Goal: Task Accomplishment & Management: Manage account settings

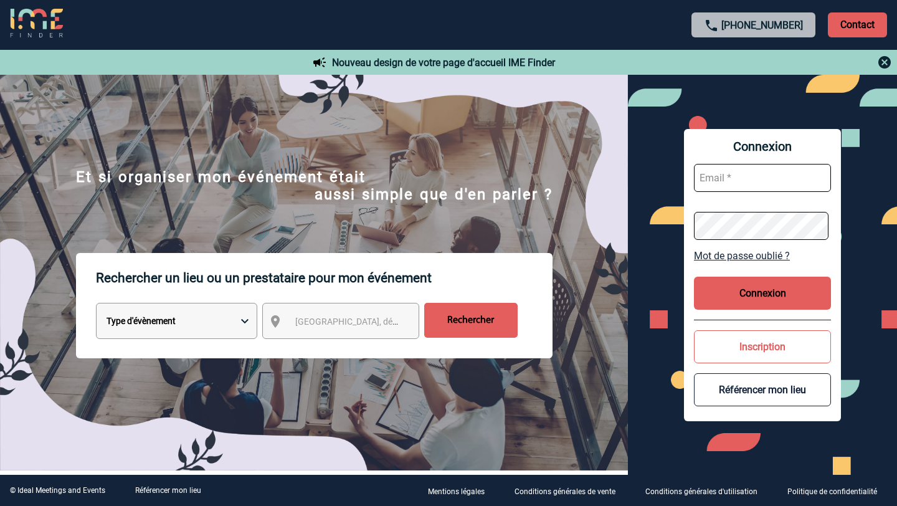
click at [750, 180] on input "text" at bounding box center [762, 178] width 137 height 28
paste input "[EMAIL_ADDRESS][DOMAIN_NAME]"
click at [754, 290] on button "Connexion" at bounding box center [762, 292] width 137 height 33
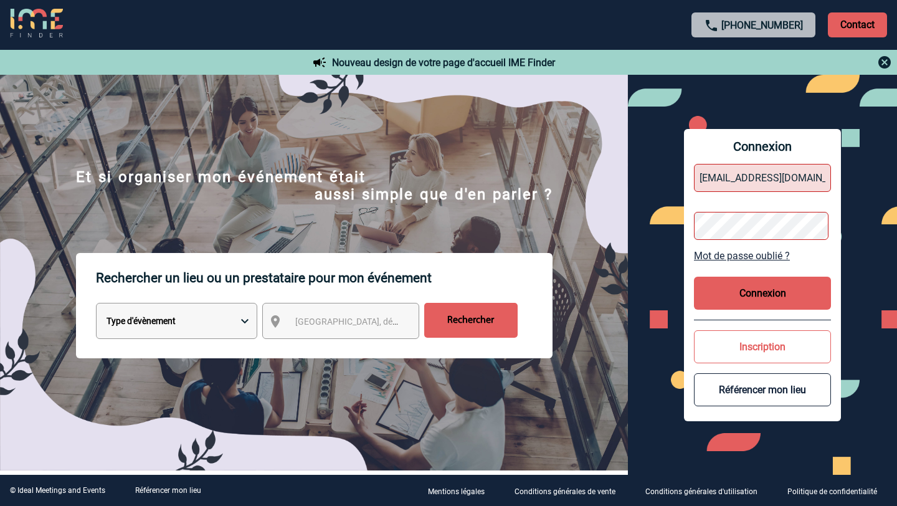
click at [745, 297] on button "Connexion" at bounding box center [762, 292] width 137 height 33
drag, startPoint x: 733, startPoint y: 181, endPoint x: 676, endPoint y: 187, distance: 57.6
click at [677, 187] on div "Connexion [EMAIL_ADDRESS][DOMAIN_NAME] Mot de passe oublié ? Connexion Inscript…" at bounding box center [762, 275] width 269 height 400
click at [720, 176] on input "[EMAIL_ADDRESS][DOMAIN_NAME]" at bounding box center [762, 178] width 137 height 28
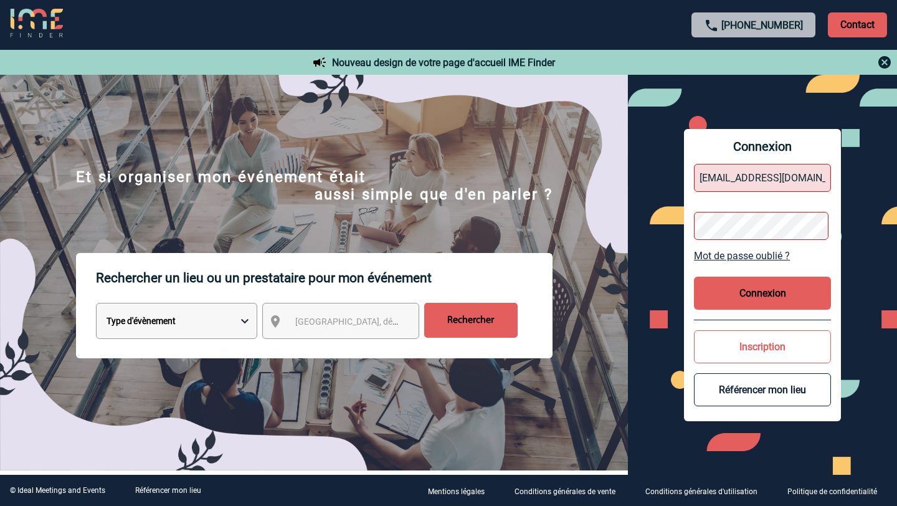
type input "[EMAIL_ADDRESS][DOMAIN_NAME]"
click at [746, 283] on button "Connexion" at bounding box center [762, 292] width 137 height 33
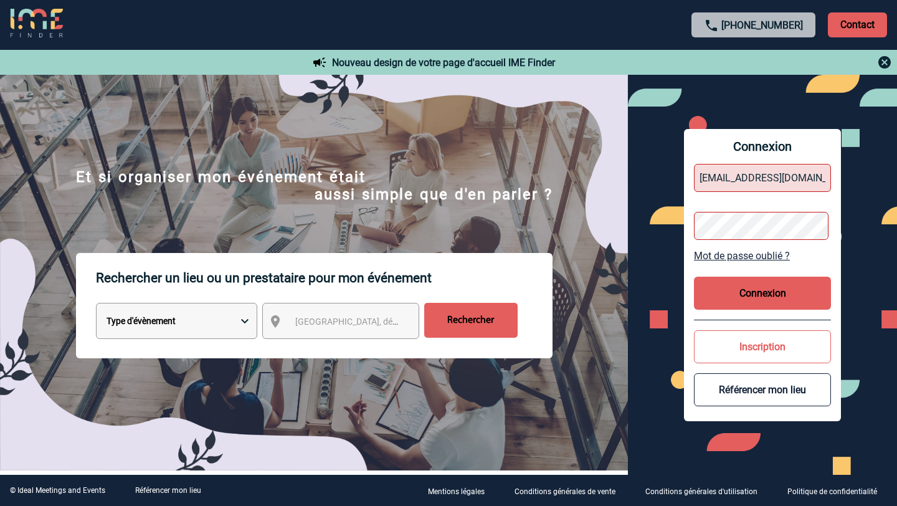
click at [746, 283] on button "Connexion" at bounding box center [762, 292] width 137 height 33
drag, startPoint x: 746, startPoint y: 282, endPoint x: 746, endPoint y: 125, distance: 157.5
click at [746, 278] on div at bounding box center [448, 253] width 897 height 506
click at [732, 304] on button "Connexion" at bounding box center [762, 292] width 137 height 33
